Goal: Task Accomplishment & Management: Use online tool/utility

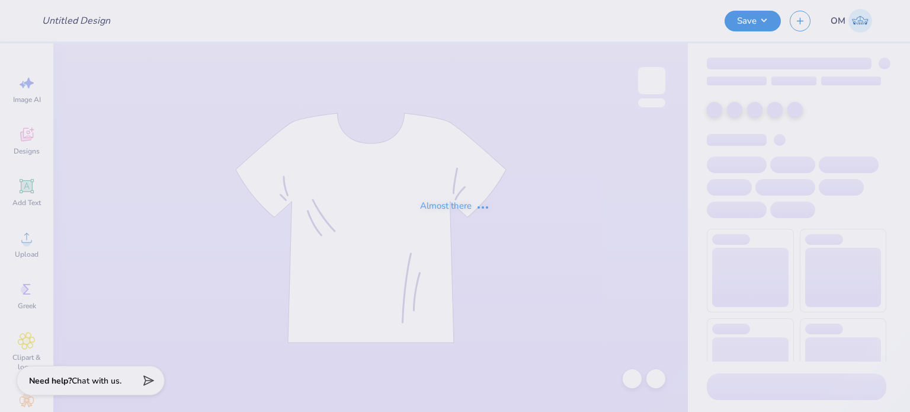
type input "DEBATE MERCH"
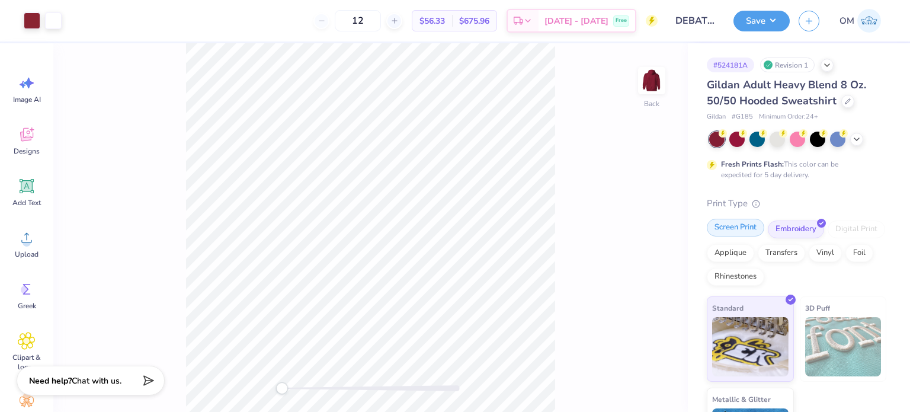
click at [732, 222] on div "Screen Print" at bounding box center [735, 228] width 57 height 18
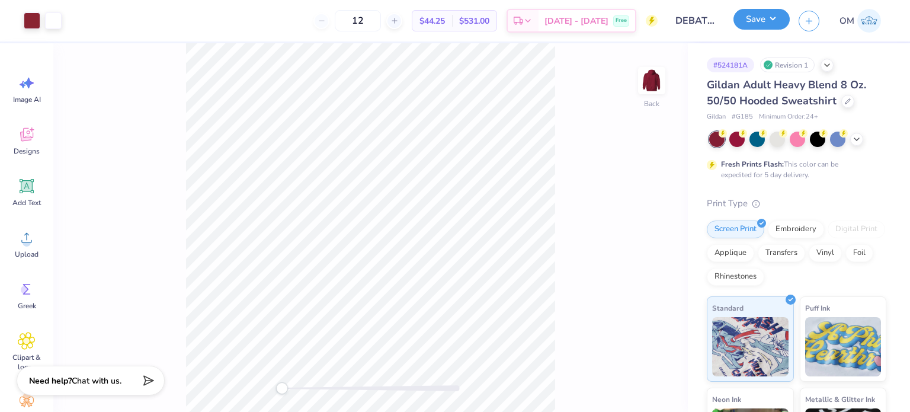
click at [754, 21] on button "Save" at bounding box center [762, 19] width 56 height 21
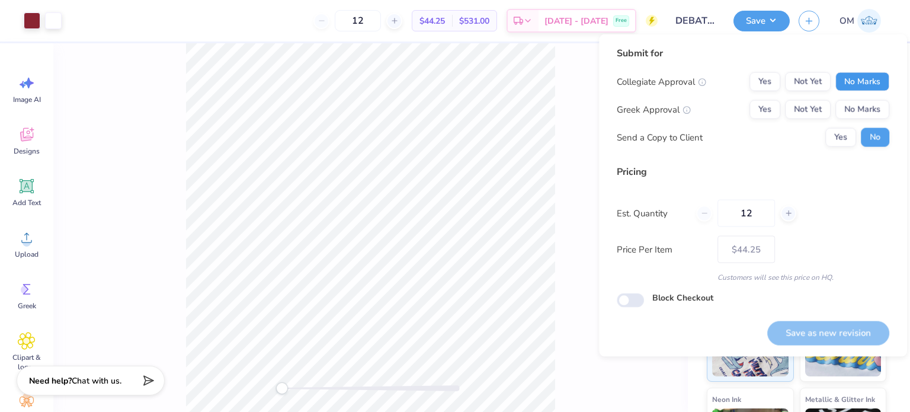
click at [863, 83] on button "No Marks" at bounding box center [863, 81] width 54 height 19
click at [756, 72] on button "Yes" at bounding box center [765, 81] width 31 height 19
click at [869, 113] on button "No Marks" at bounding box center [863, 109] width 54 height 19
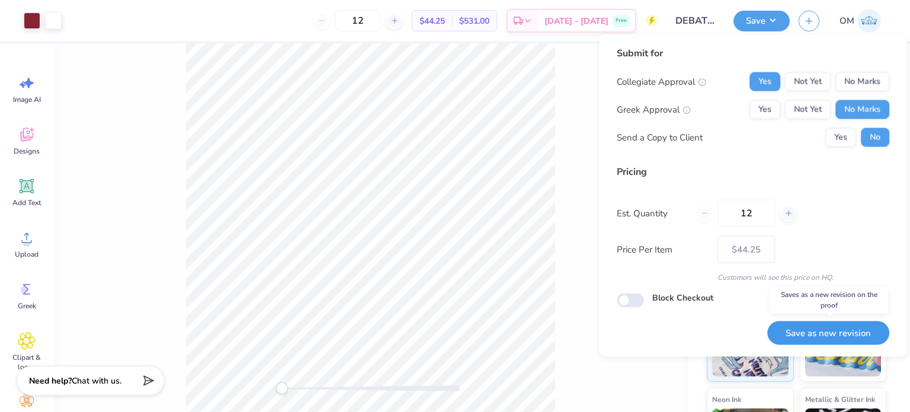
click at [813, 325] on button "Save as new revision" at bounding box center [828, 333] width 122 height 24
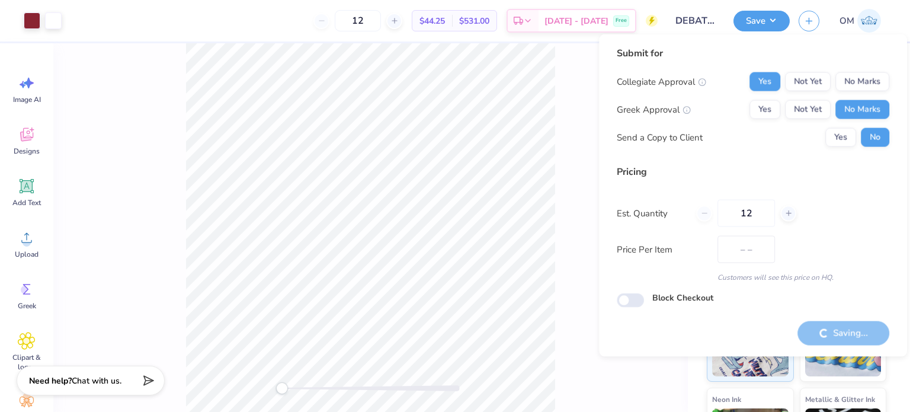
type input "$44.25"
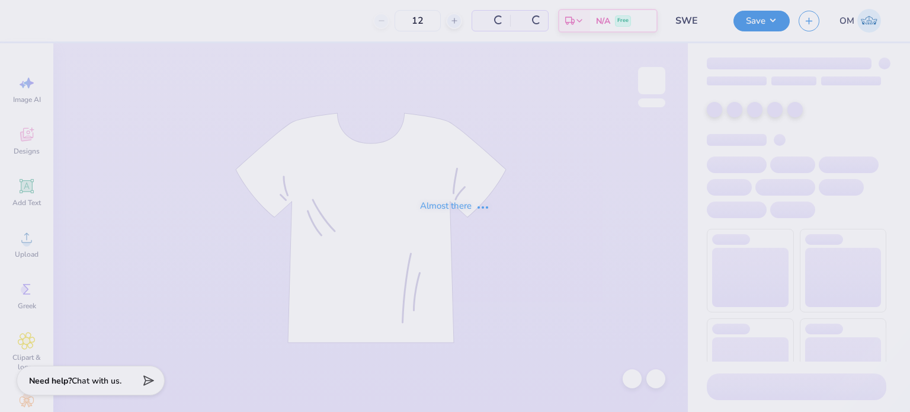
type input "50"
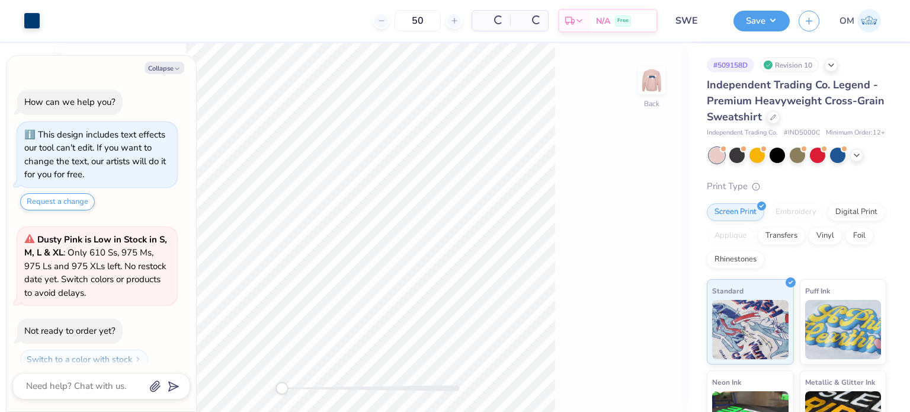
scroll to position [33, 0]
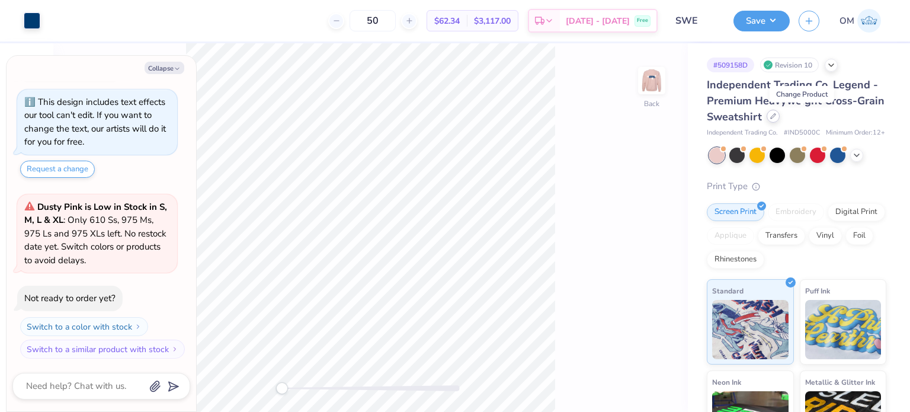
click at [776, 118] on icon at bounding box center [773, 116] width 5 height 5
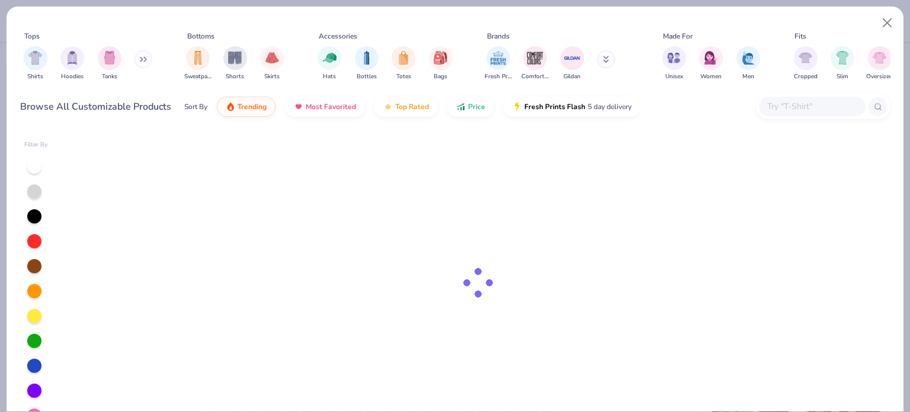
type textarea "x"
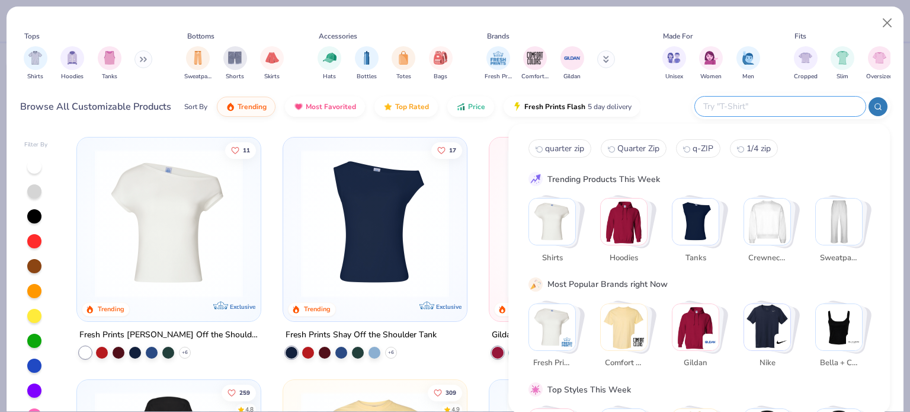
click at [834, 100] on input "text" at bounding box center [779, 107] width 155 height 14
type input "quarter zip"
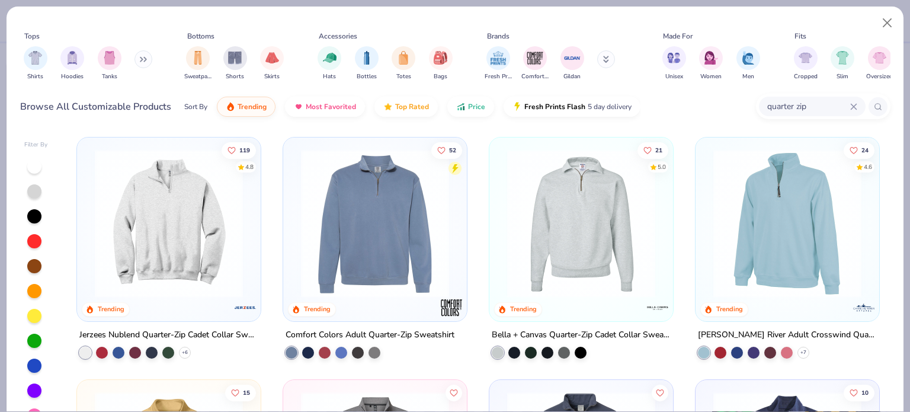
click at [545, 329] on div "Bella + Canvas Quarter-Zip Cadet Collar Sweatshirt" at bounding box center [581, 335] width 179 height 15
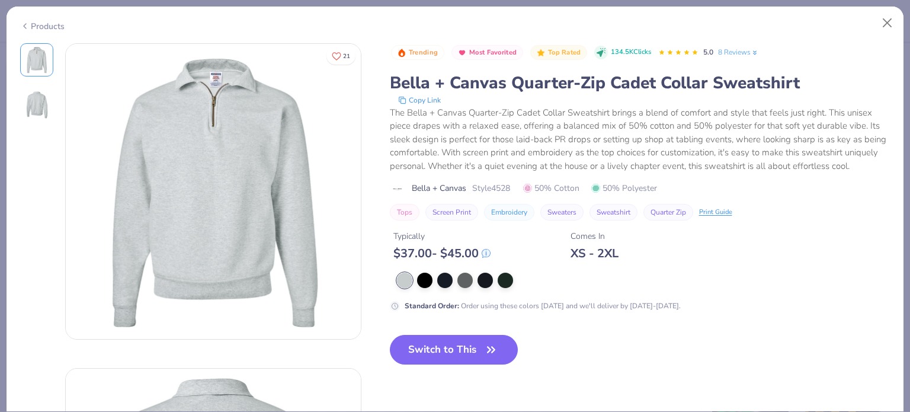
click at [52, 22] on div "Products" at bounding box center [42, 26] width 44 height 12
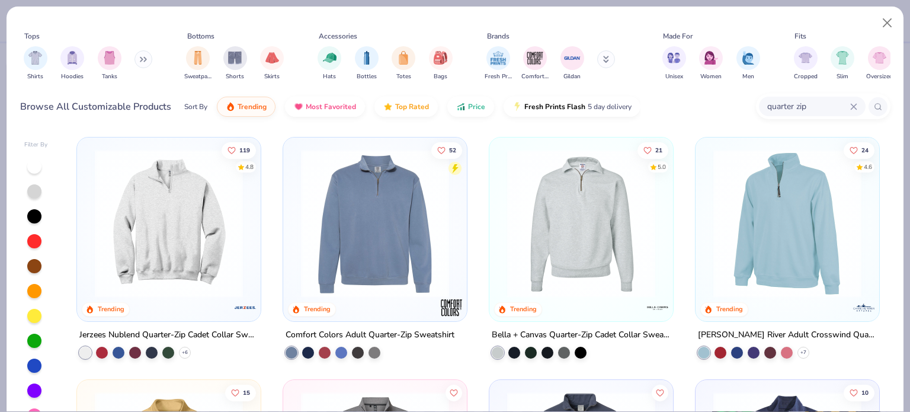
click at [158, 329] on div "Jerzees Nublend Quarter-Zip Cadet Collar Sweatshirt" at bounding box center [168, 335] width 179 height 15
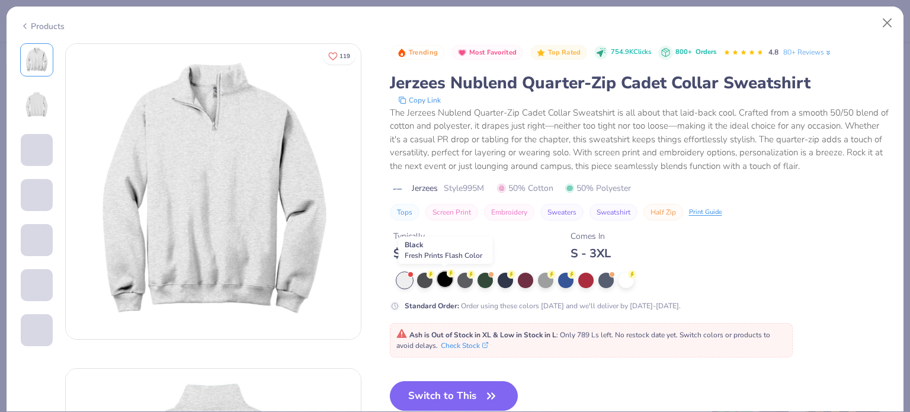
click at [447, 279] on div at bounding box center [444, 278] width 15 height 15
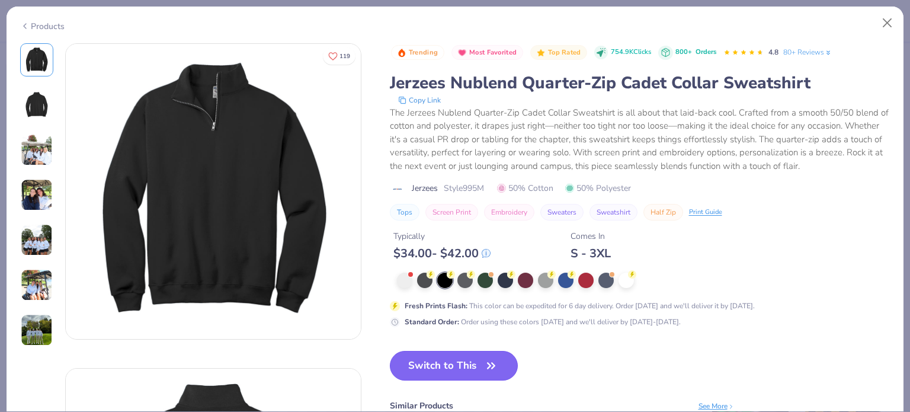
click at [449, 363] on button "Switch to This" at bounding box center [454, 366] width 129 height 30
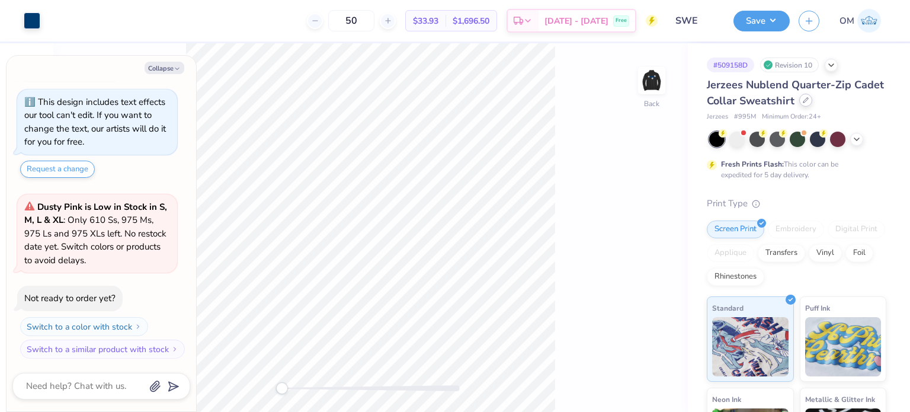
click at [812, 105] on div at bounding box center [805, 100] width 13 height 13
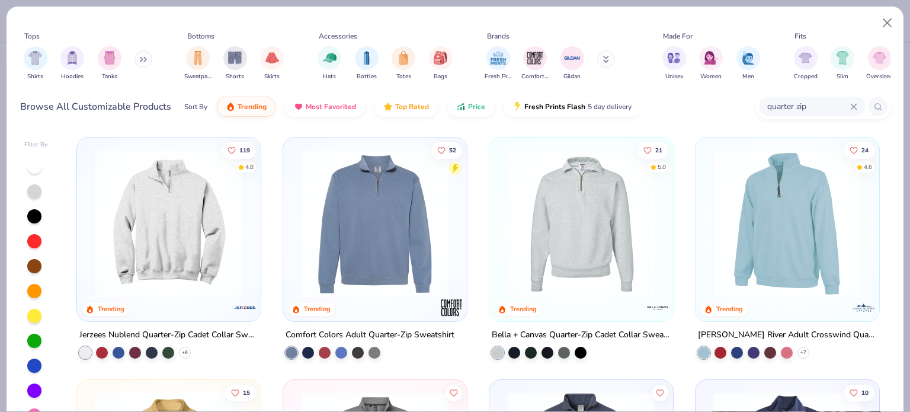
click at [206, 343] on div "Jerzees Nublend Quarter-Zip Cadet Collar Sweatshirt + 6" at bounding box center [168, 343] width 185 height 31
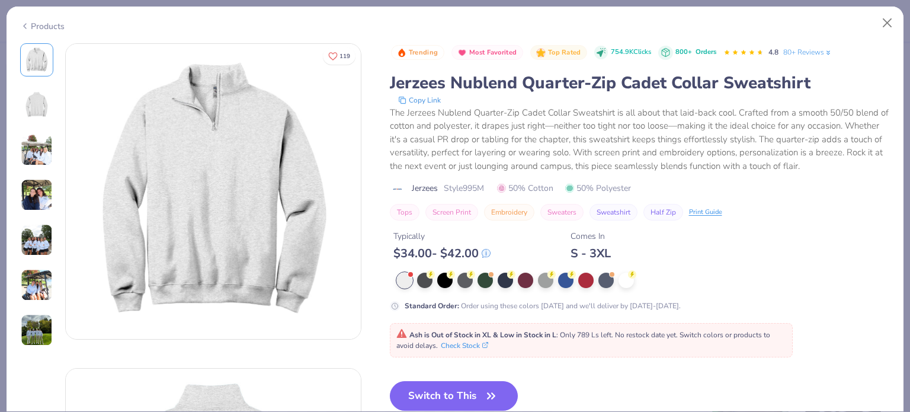
click at [30, 28] on div "Products" at bounding box center [42, 26] width 44 height 12
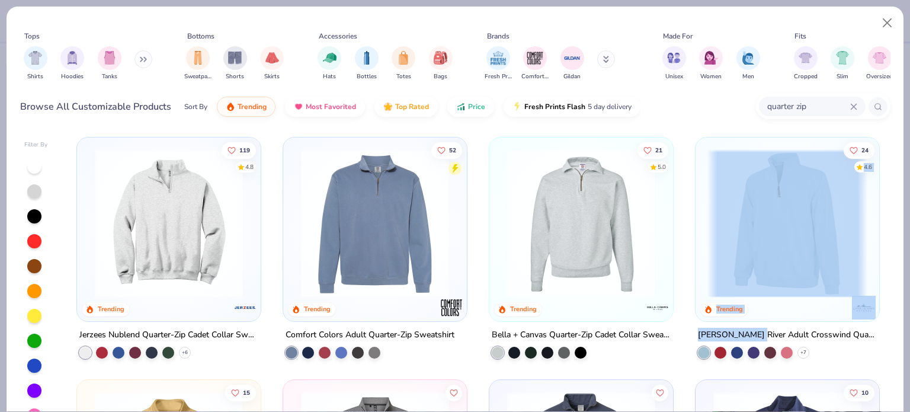
drag, startPoint x: 745, startPoint y: 318, endPoint x: 745, endPoint y: 324, distance: 6.5
click at [745, 324] on div "24 4.6 Trending [PERSON_NAME] River Adult Crosswind Quarter Zip Sweatshirt + 7" at bounding box center [787, 248] width 185 height 222
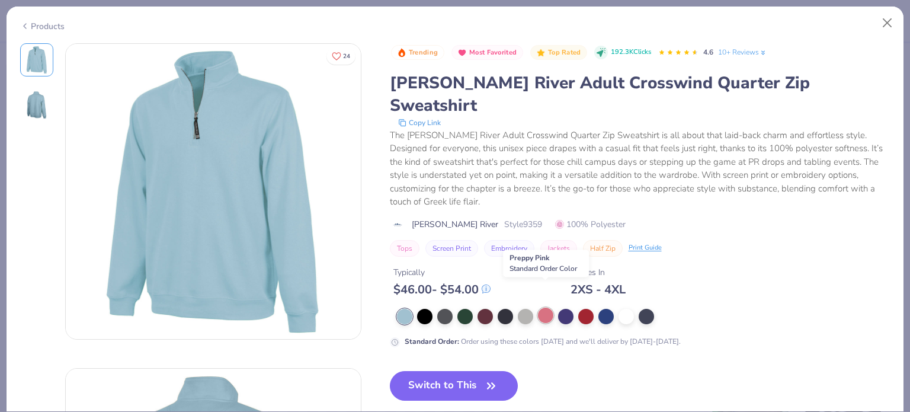
click at [545, 308] on div at bounding box center [545, 315] width 15 height 15
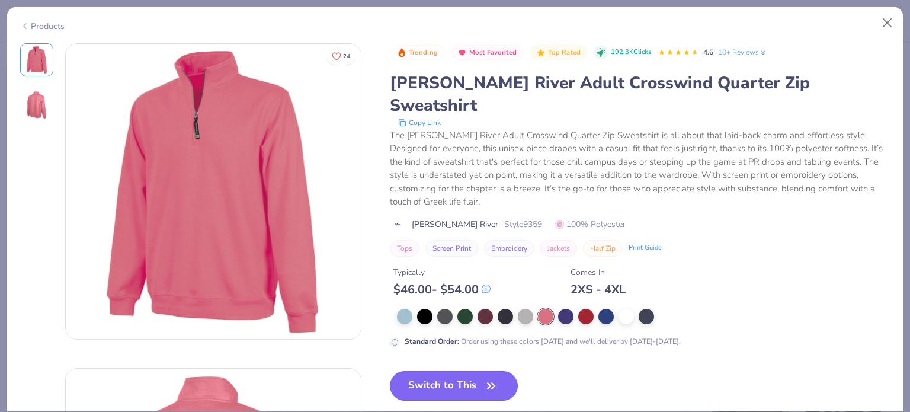
click at [458, 371] on button "Switch to This" at bounding box center [454, 386] width 129 height 30
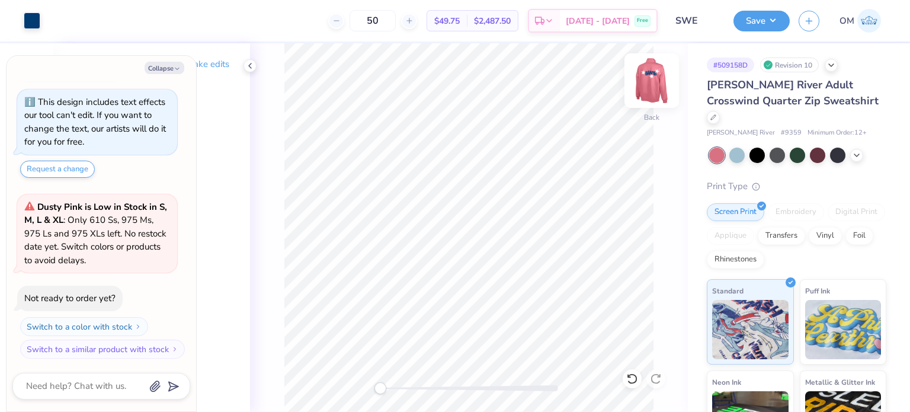
click at [641, 87] on img at bounding box center [651, 80] width 47 height 47
click at [753, 19] on button "Save" at bounding box center [762, 19] width 56 height 21
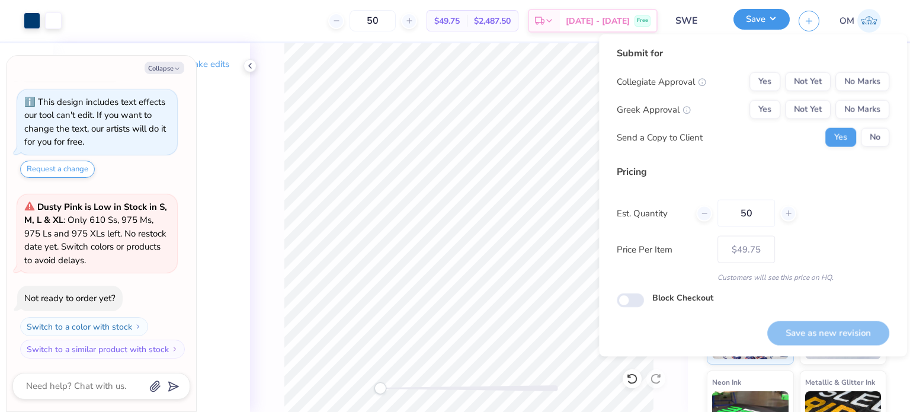
type textarea "x"
click at [858, 78] on button "No Marks" at bounding box center [863, 81] width 54 height 19
click at [396, 25] on input "50" at bounding box center [373, 20] width 46 height 21
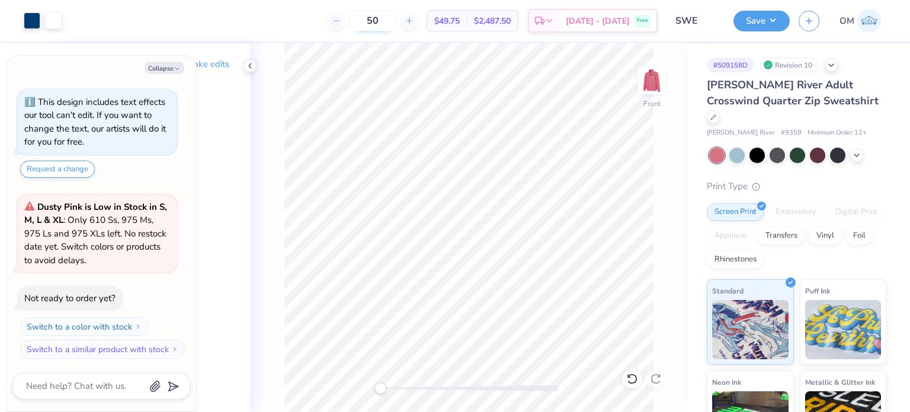
type input "5"
type input "40"
type textarea "x"
type input "40"
click at [779, 17] on button "Save" at bounding box center [762, 19] width 56 height 21
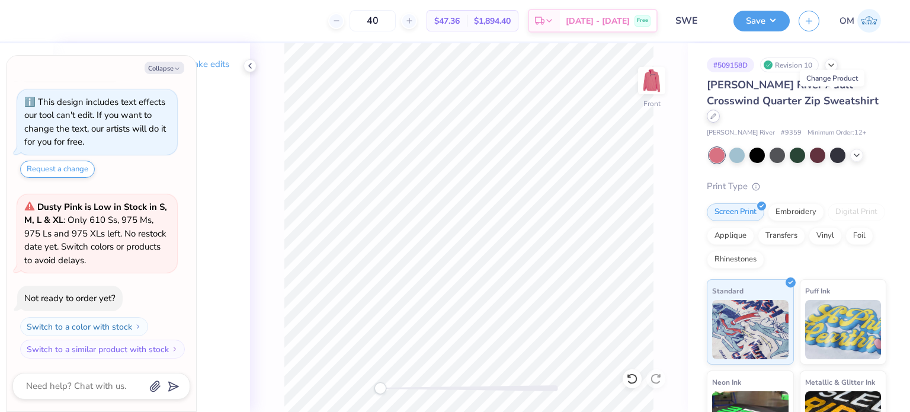
click at [720, 110] on div at bounding box center [713, 116] width 13 height 13
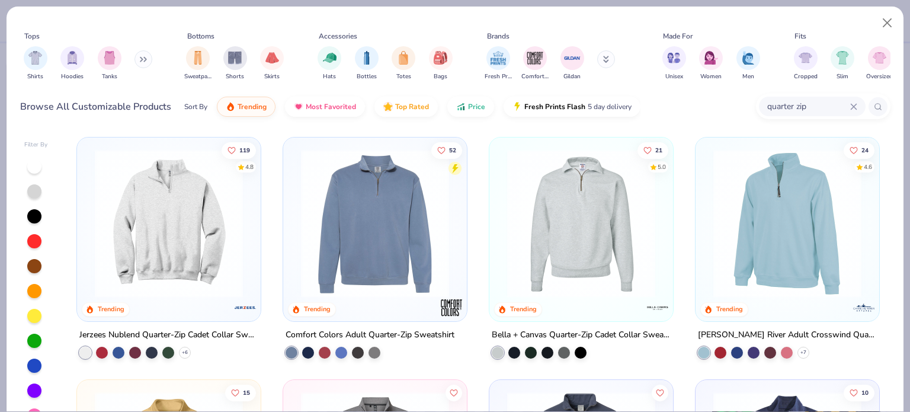
click at [749, 332] on div "[PERSON_NAME] River Adult Crosswind Quarter Zip Sweatshirt" at bounding box center [787, 335] width 179 height 15
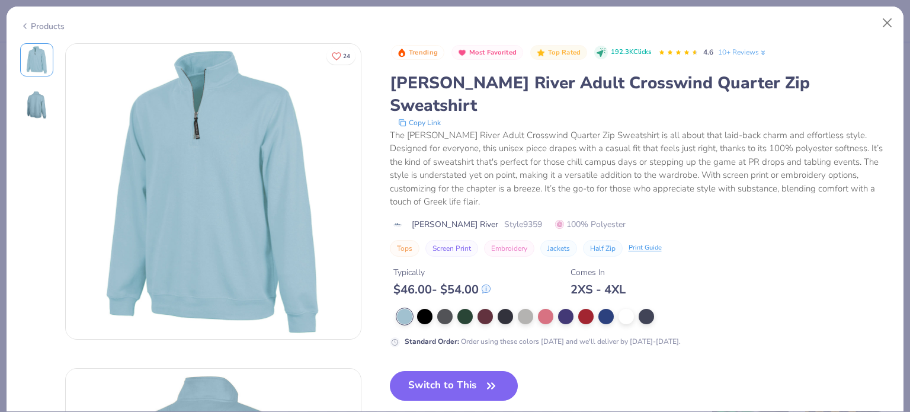
click at [504, 218] on span "Style 9359" at bounding box center [523, 224] width 38 height 12
copy span "9359"
click at [889, 21] on button "Close" at bounding box center [887, 23] width 23 height 23
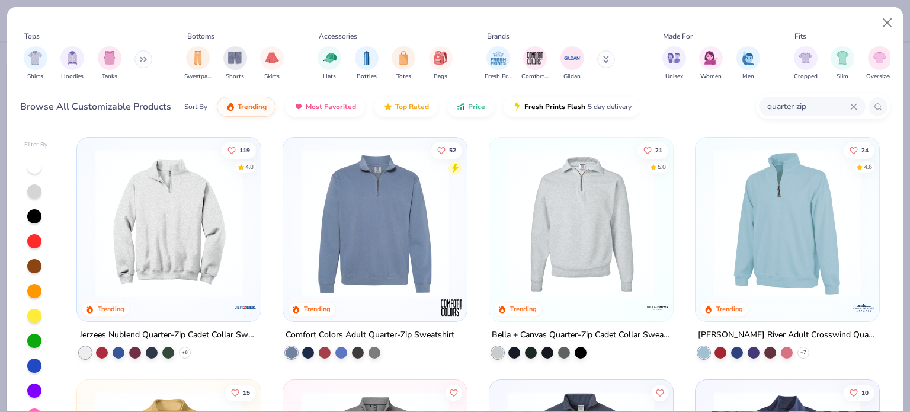
click at [521, 332] on div "Bella + Canvas Quarter-Zip Cadet Collar Sweatshirt" at bounding box center [581, 335] width 179 height 15
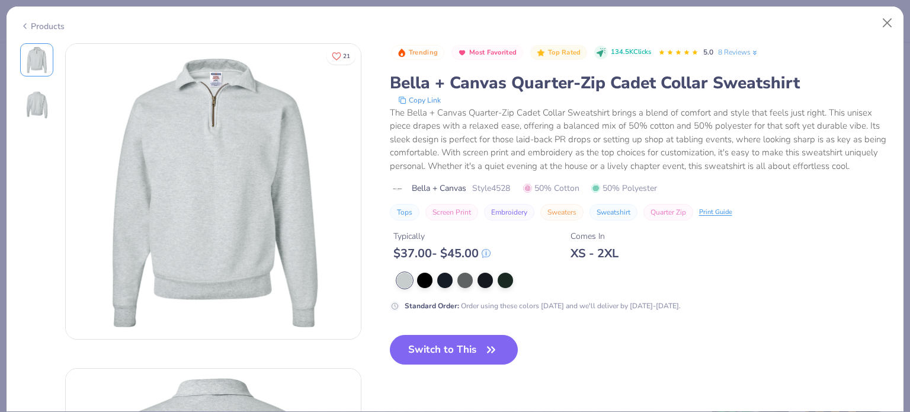
click at [55, 25] on div "Products" at bounding box center [42, 26] width 44 height 12
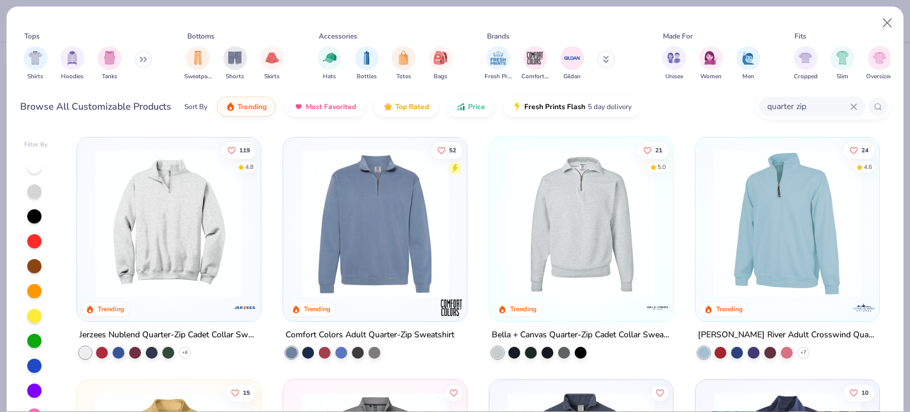
scroll to position [89, 0]
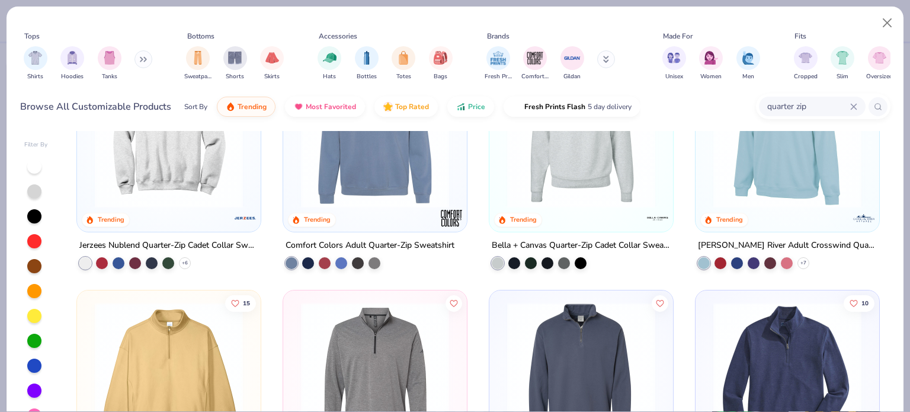
click at [353, 248] on div "Comfort Colors Adult Quarter-Zip Sweatshirt" at bounding box center [370, 245] width 169 height 15
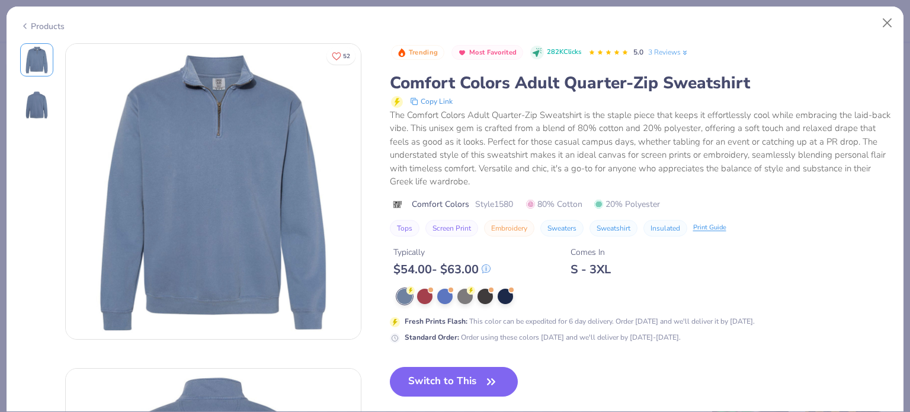
click at [36, 20] on div "Products" at bounding box center [42, 26] width 44 height 12
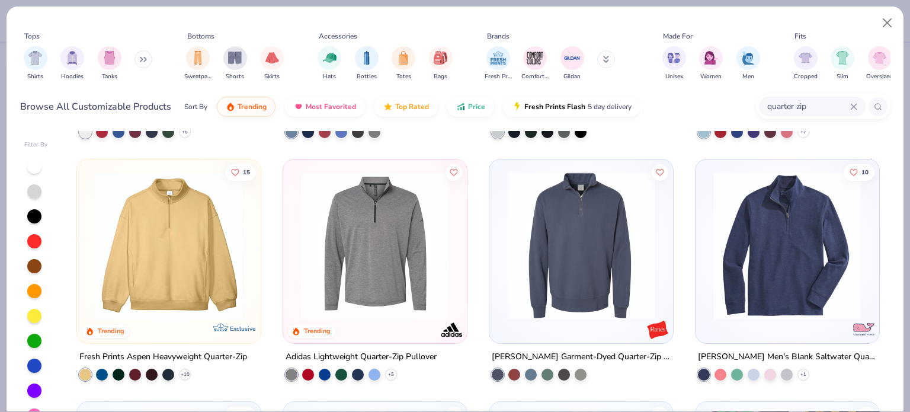
scroll to position [219, 0]
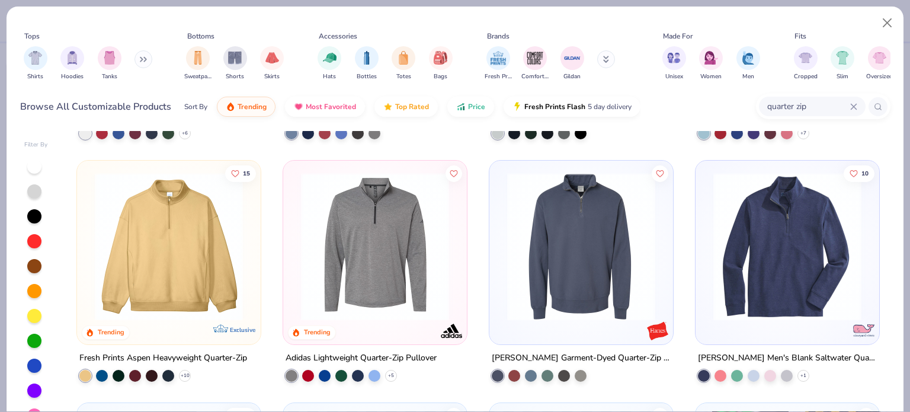
click at [524, 353] on div "[PERSON_NAME] Garment-Dyed Quarter-Zip Sweatshirt" at bounding box center [581, 357] width 179 height 15
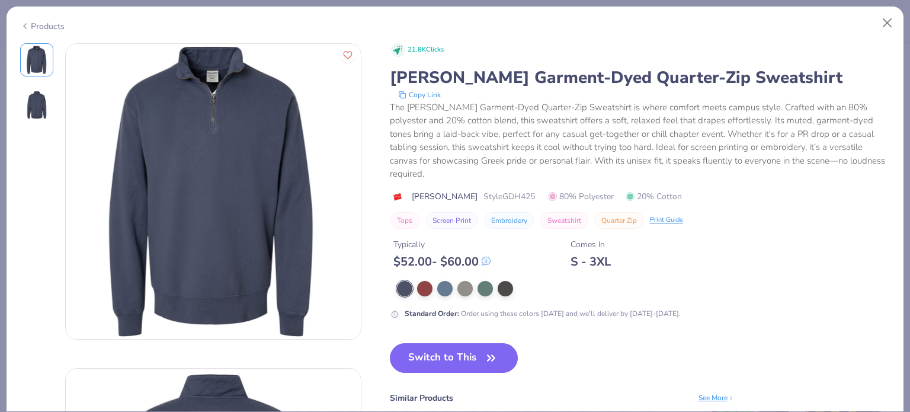
click at [50, 22] on div "Products" at bounding box center [42, 26] width 44 height 12
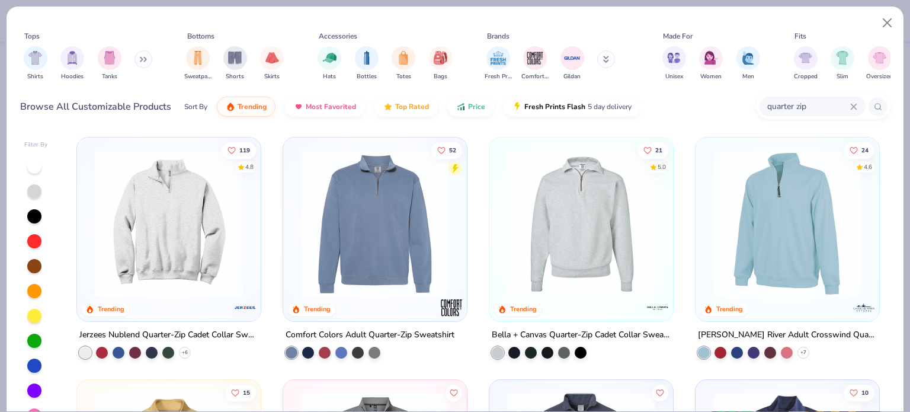
click at [147, 334] on div "Jerzees Nublend Quarter-Zip Cadet Collar Sweatshirt" at bounding box center [168, 335] width 179 height 15
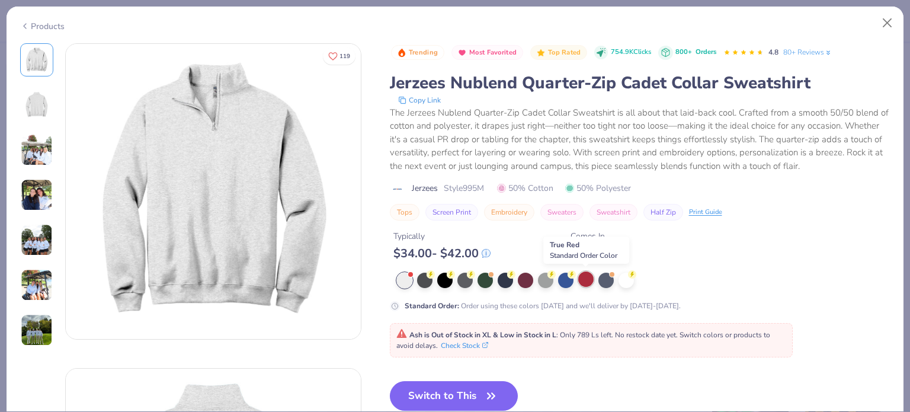
click at [587, 283] on div at bounding box center [585, 278] width 15 height 15
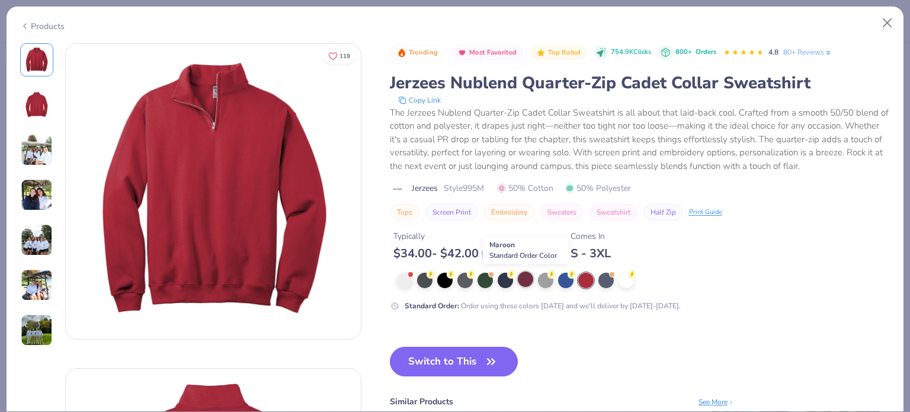
click at [526, 278] on div at bounding box center [525, 278] width 15 height 15
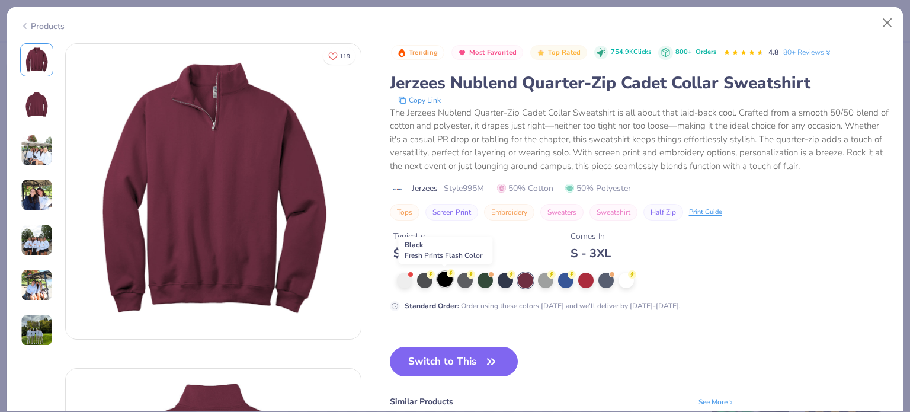
click at [439, 277] on div at bounding box center [444, 278] width 15 height 15
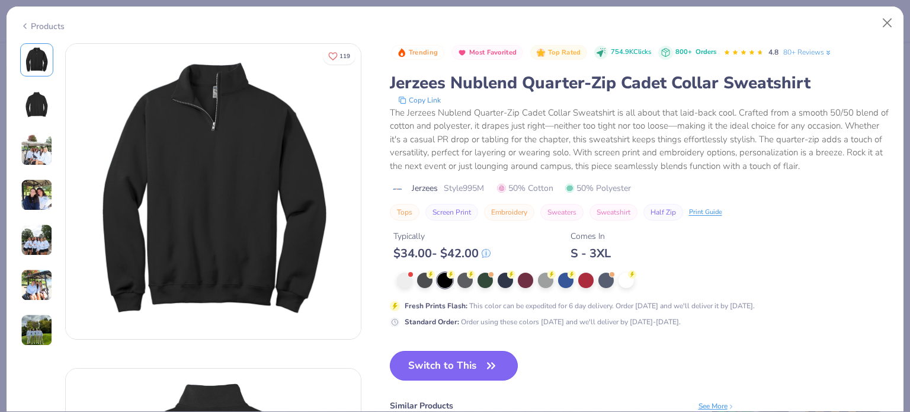
click at [431, 370] on button "Switch to This" at bounding box center [454, 366] width 129 height 30
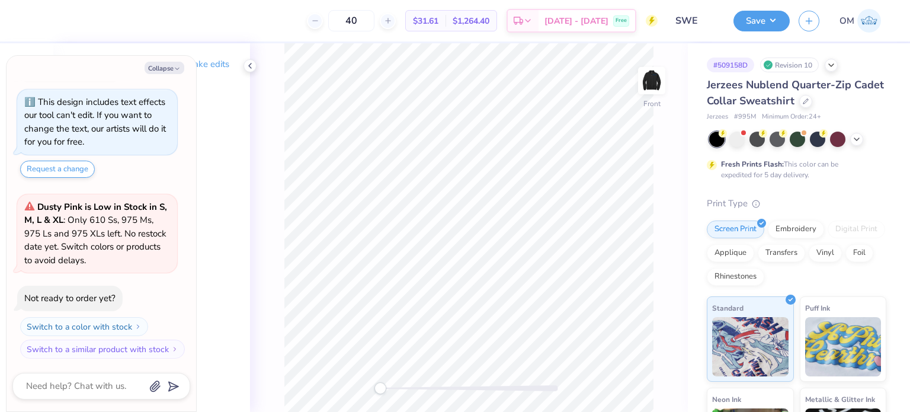
type textarea "x"
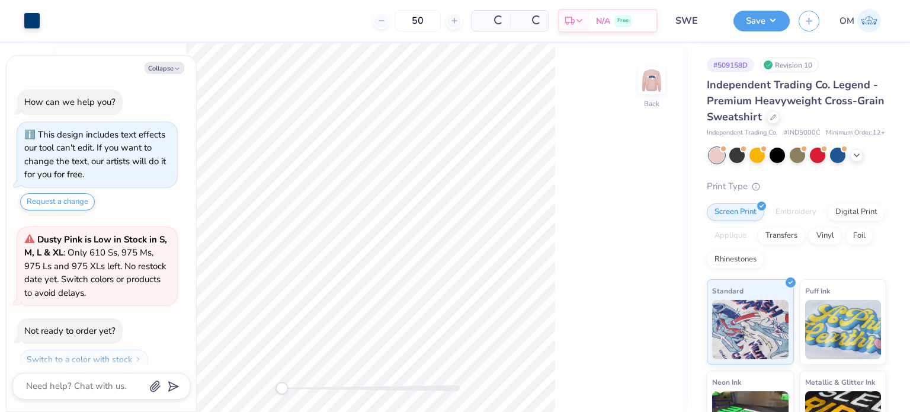
scroll to position [33, 0]
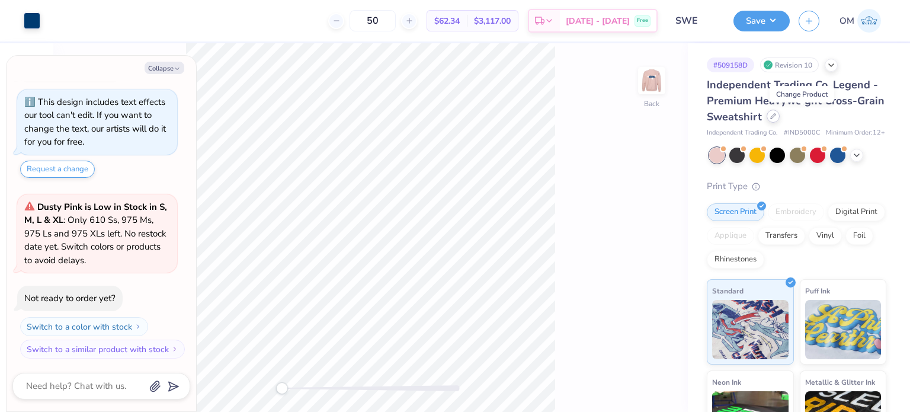
click at [780, 120] on div at bounding box center [773, 116] width 13 height 13
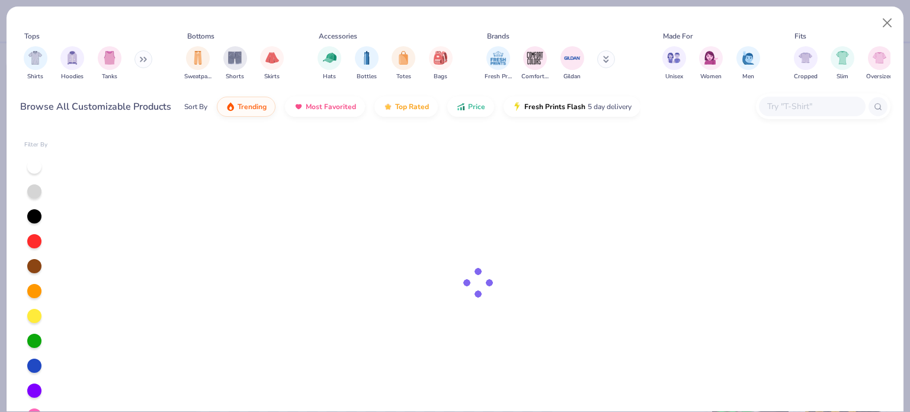
type textarea "x"
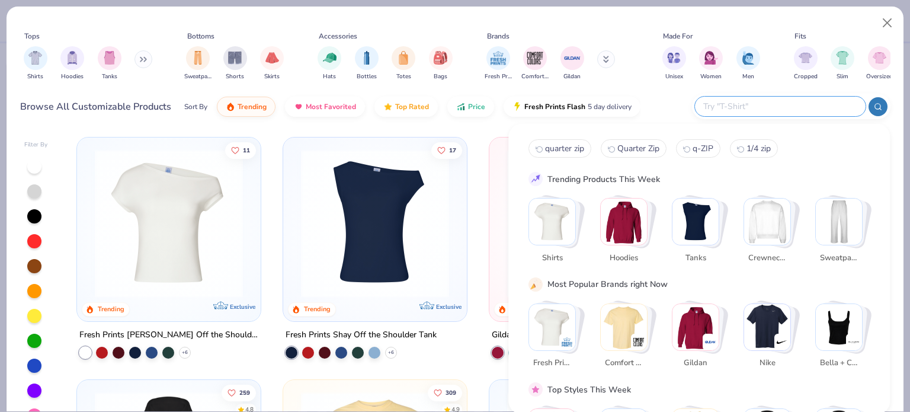
click at [795, 104] on input "text" at bounding box center [779, 107] width 155 height 14
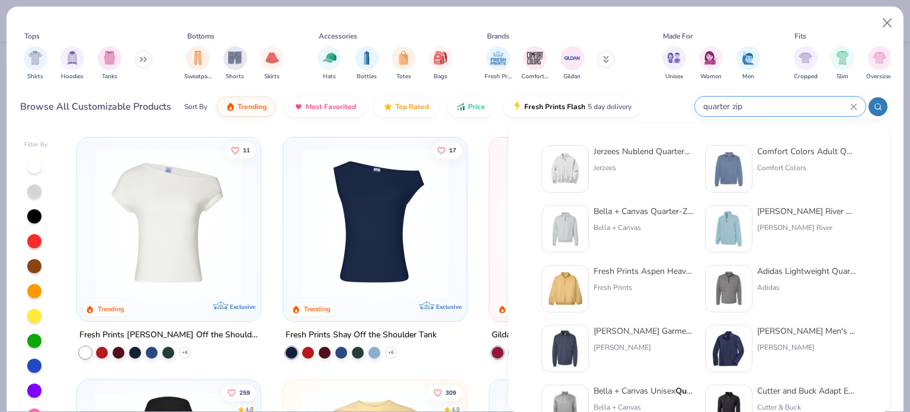
type input "quarter zip"
click at [623, 149] on div "Jerzees Nublend Quarter-Zip Cadet Collar Sweatshirt" at bounding box center [644, 151] width 100 height 12
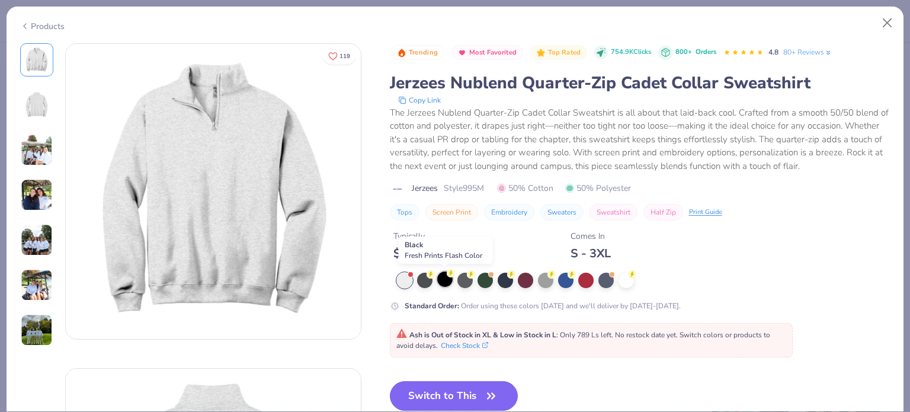
click at [437, 276] on div at bounding box center [444, 278] width 15 height 15
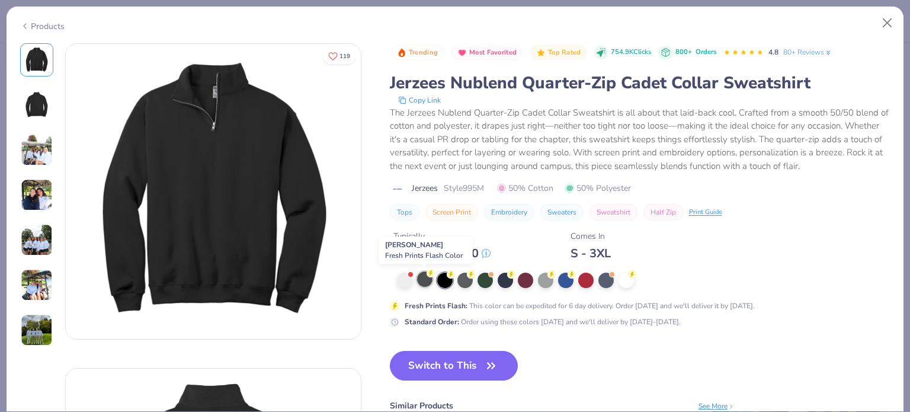
click at [420, 277] on div at bounding box center [424, 278] width 15 height 15
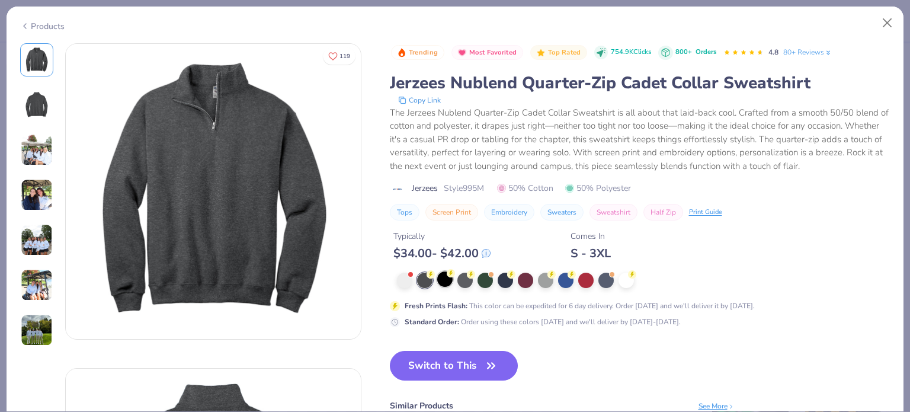
click at [446, 279] on div at bounding box center [444, 278] width 15 height 15
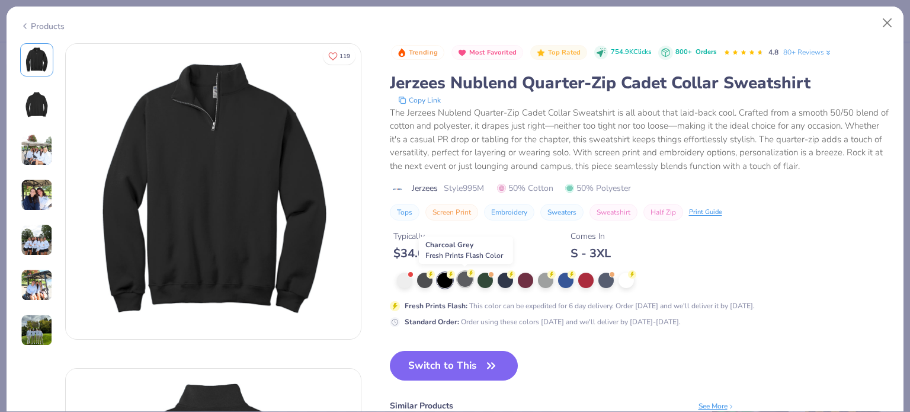
click at [460, 281] on div at bounding box center [464, 278] width 15 height 15
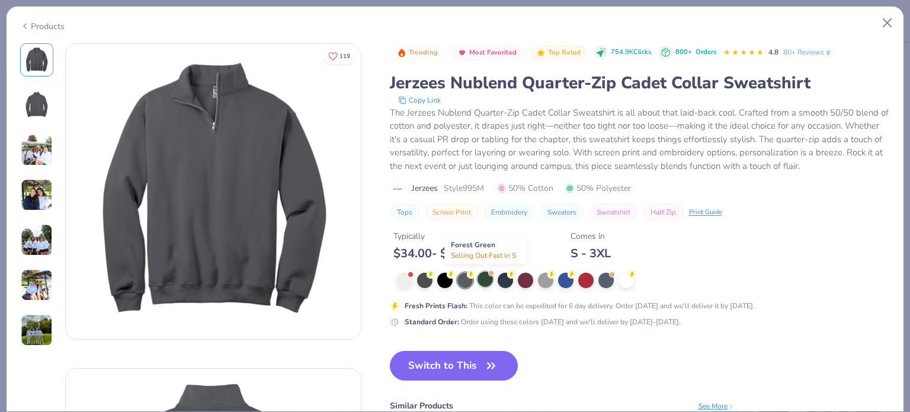
click at [486, 281] on div at bounding box center [485, 278] width 15 height 15
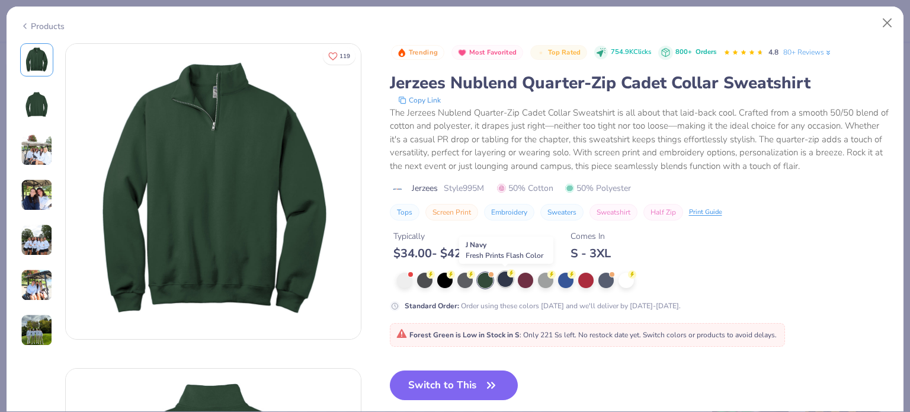
click at [506, 280] on div at bounding box center [505, 278] width 15 height 15
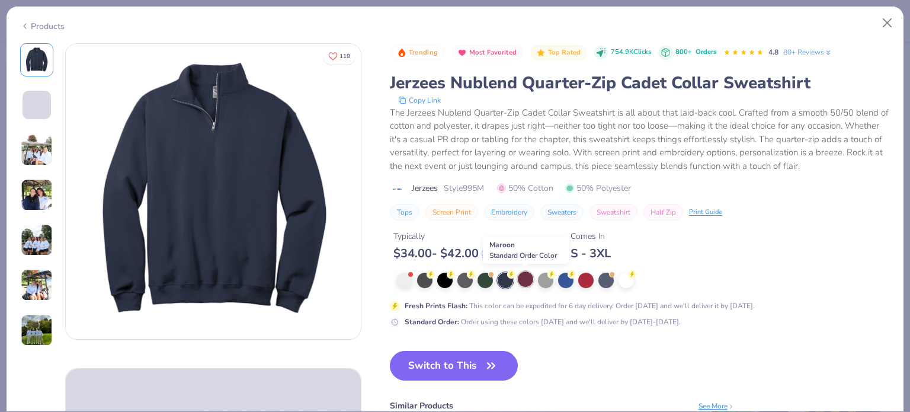
click at [524, 279] on div at bounding box center [525, 278] width 15 height 15
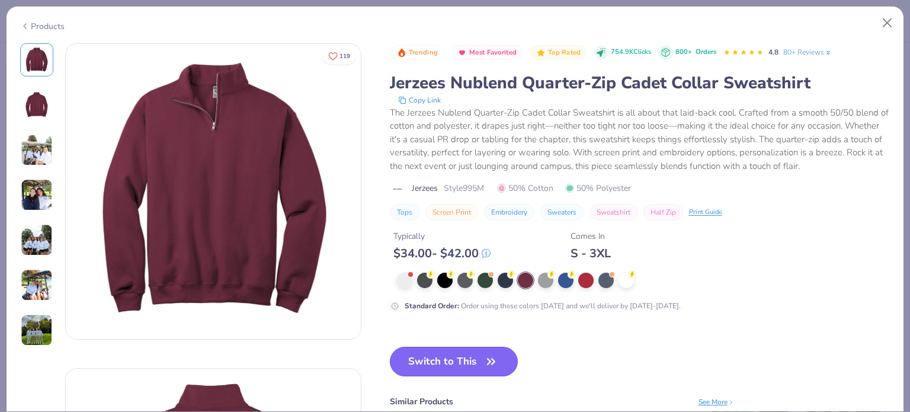
click at [433, 361] on button "Switch to This" at bounding box center [454, 362] width 129 height 30
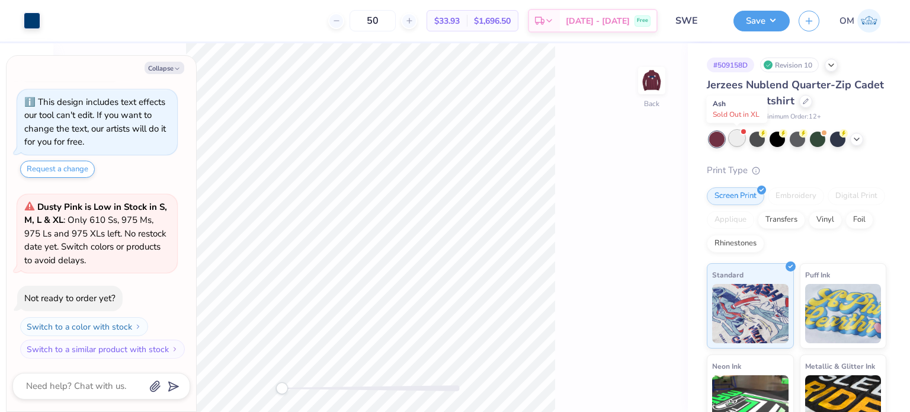
click at [735, 144] on div at bounding box center [736, 137] width 15 height 15
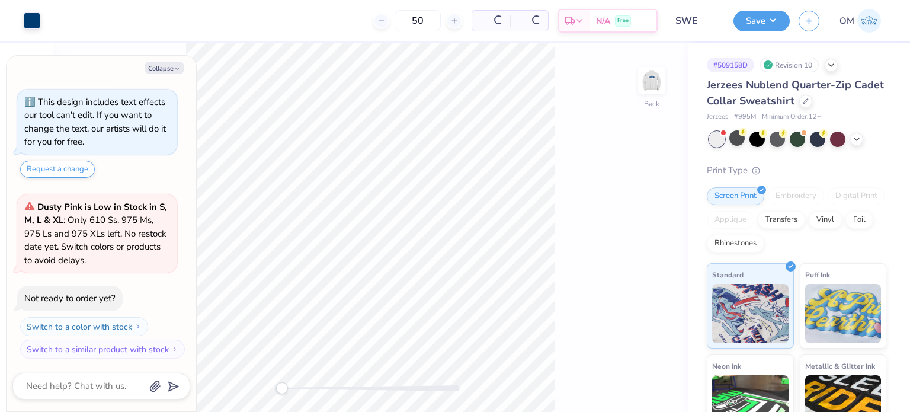
scroll to position [200, 0]
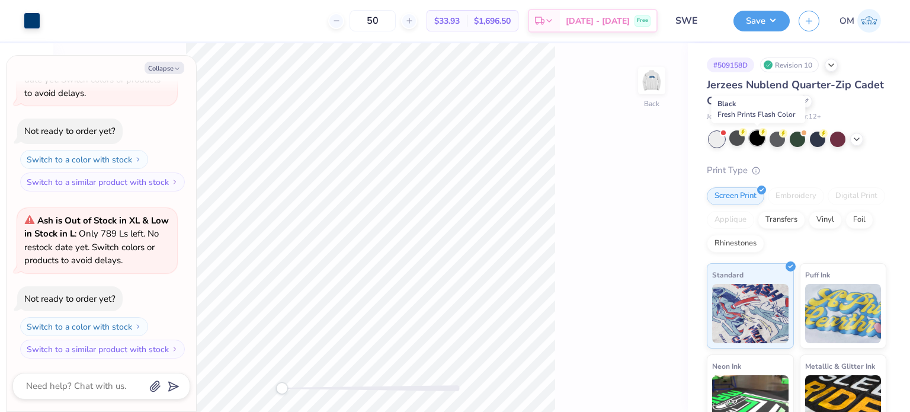
click at [758, 142] on div at bounding box center [757, 137] width 15 height 15
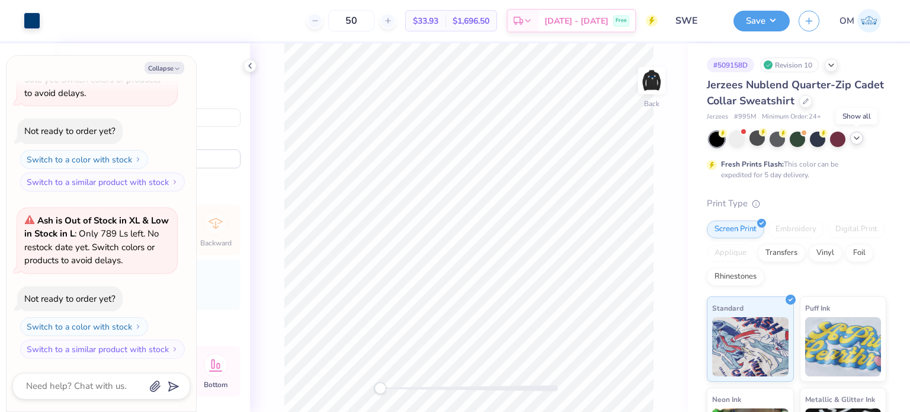
click at [852, 137] on icon at bounding box center [856, 137] width 9 height 9
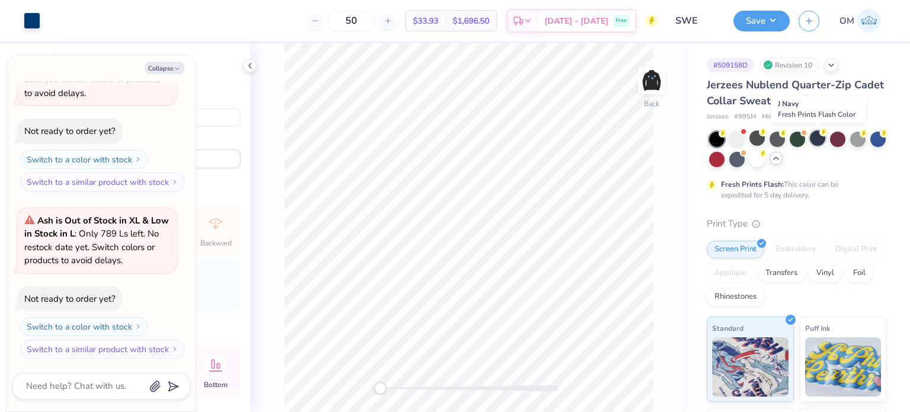
click at [820, 139] on div at bounding box center [817, 137] width 15 height 15
click at [24, 18] on div at bounding box center [32, 19] width 17 height 17
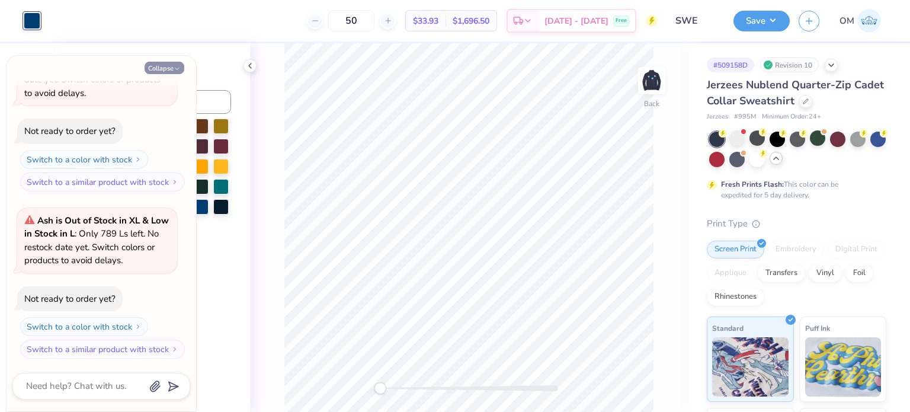
click at [163, 63] on button "Collapse" at bounding box center [165, 68] width 40 height 12
type textarea "x"
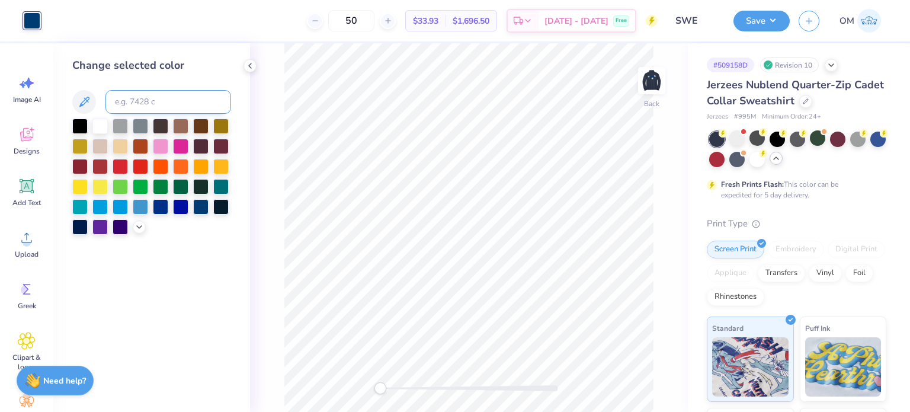
click at [140, 99] on input at bounding box center [168, 102] width 126 height 24
type input "211"
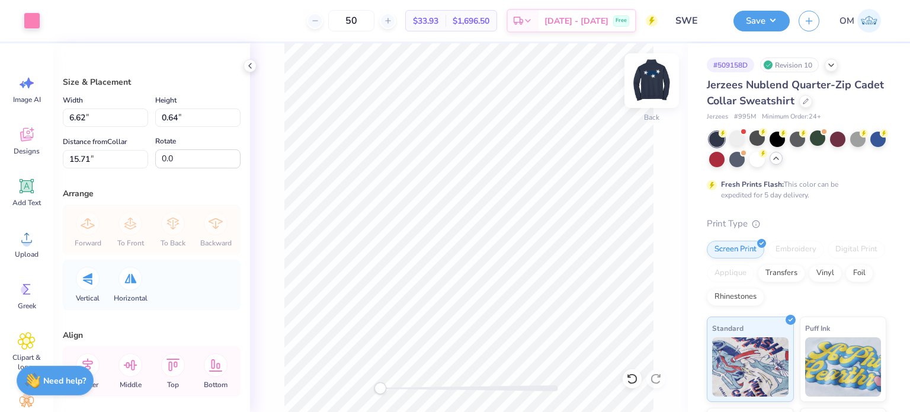
click at [641, 85] on img at bounding box center [651, 80] width 47 height 47
click at [39, 20] on div at bounding box center [32, 19] width 17 height 17
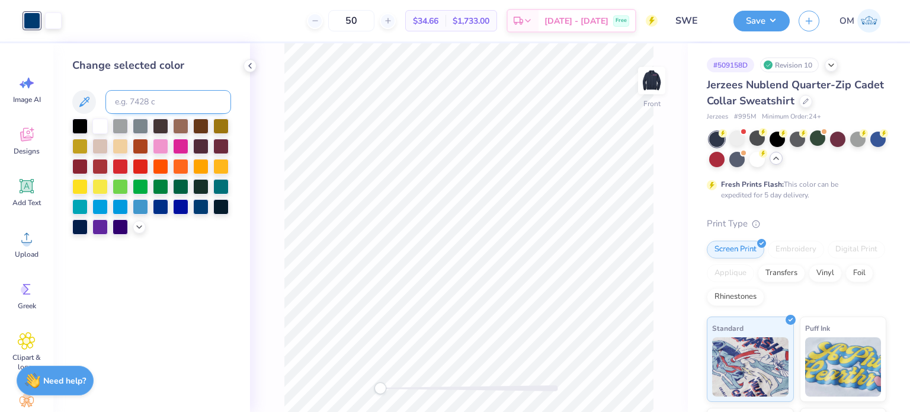
click at [142, 99] on input at bounding box center [168, 102] width 126 height 24
type input "211"
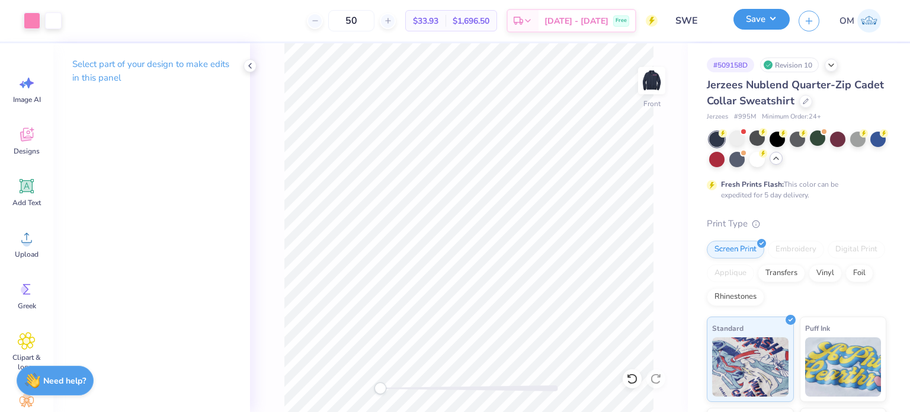
click at [766, 17] on button "Save" at bounding box center [762, 19] width 56 height 21
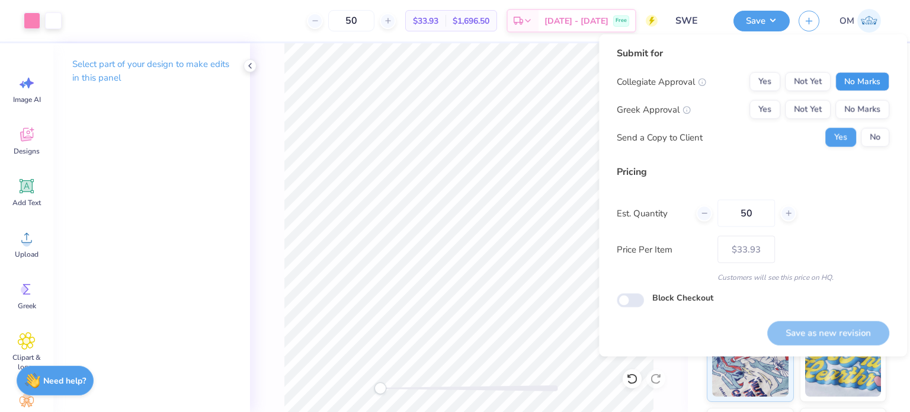
click at [857, 78] on button "No Marks" at bounding box center [863, 81] width 54 height 19
click at [866, 113] on button "No Marks" at bounding box center [863, 109] width 54 height 19
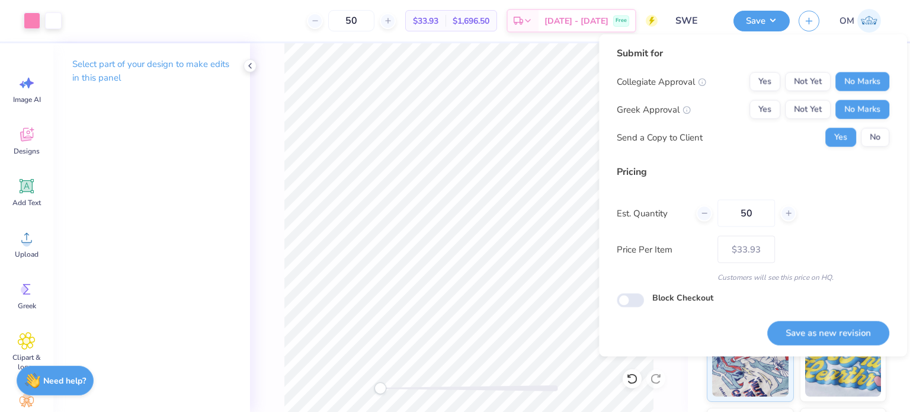
click at [815, 319] on div "Save as new revision" at bounding box center [828, 326] width 122 height 37
click at [801, 327] on button "Save as new revision" at bounding box center [828, 333] width 122 height 24
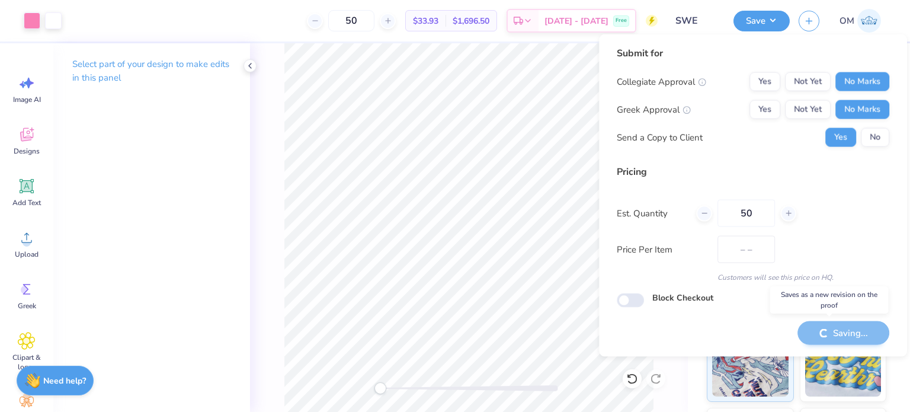
type input "$33.93"
